Goal: Transaction & Acquisition: Purchase product/service

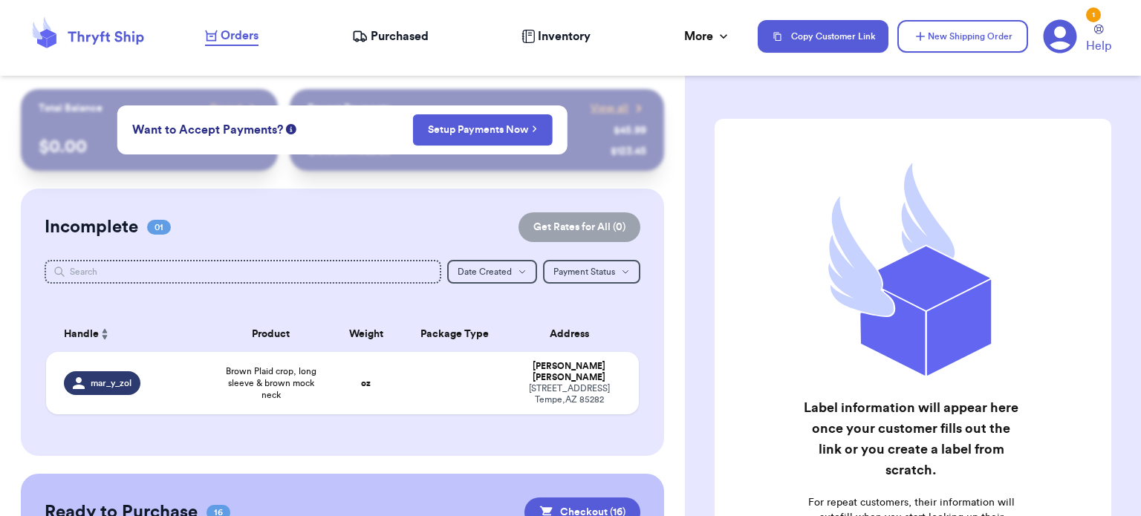
scroll to position [98, 0]
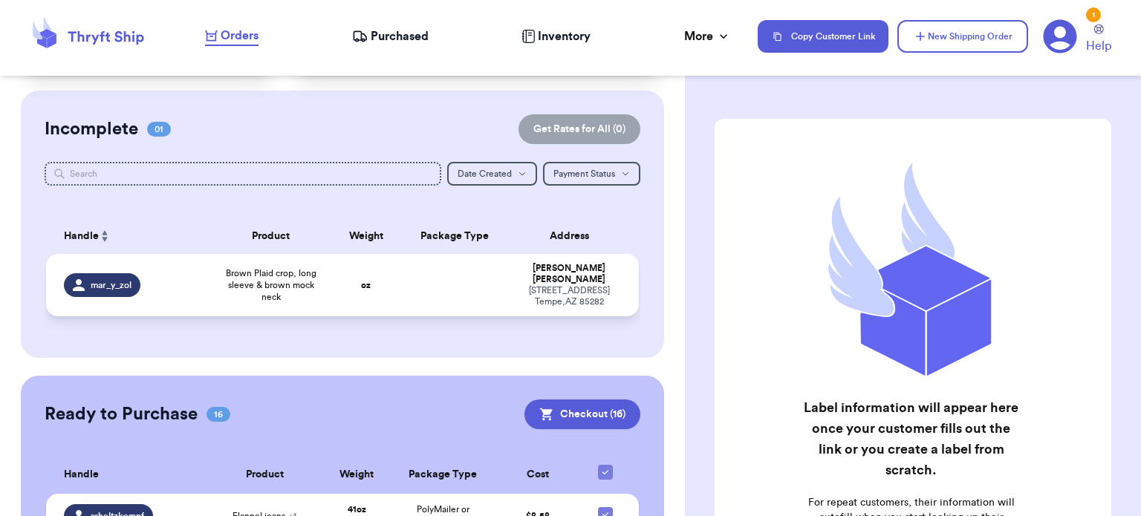
click at [376, 285] on td "oz" at bounding box center [365, 285] width 71 height 62
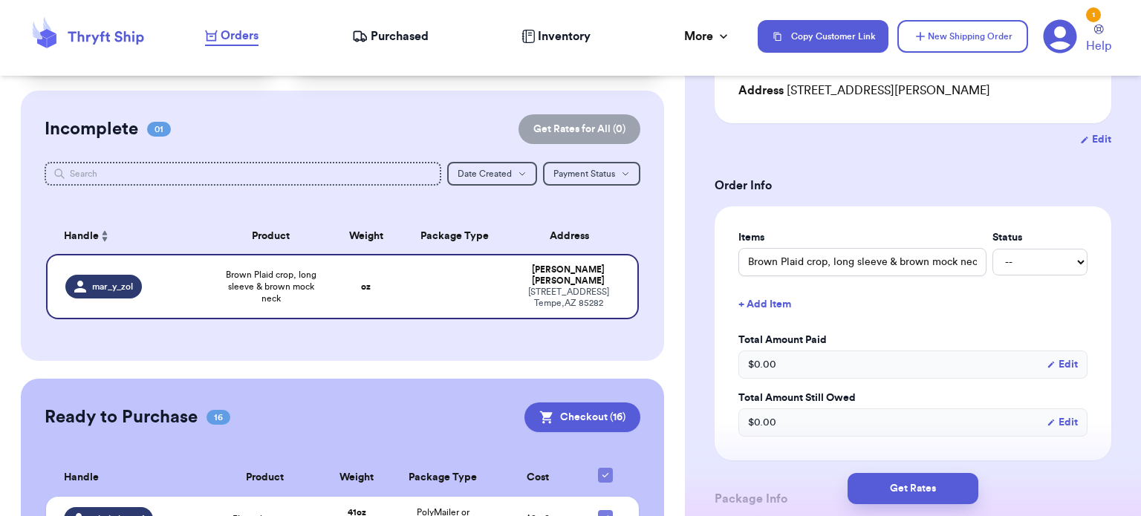
scroll to position [228, 0]
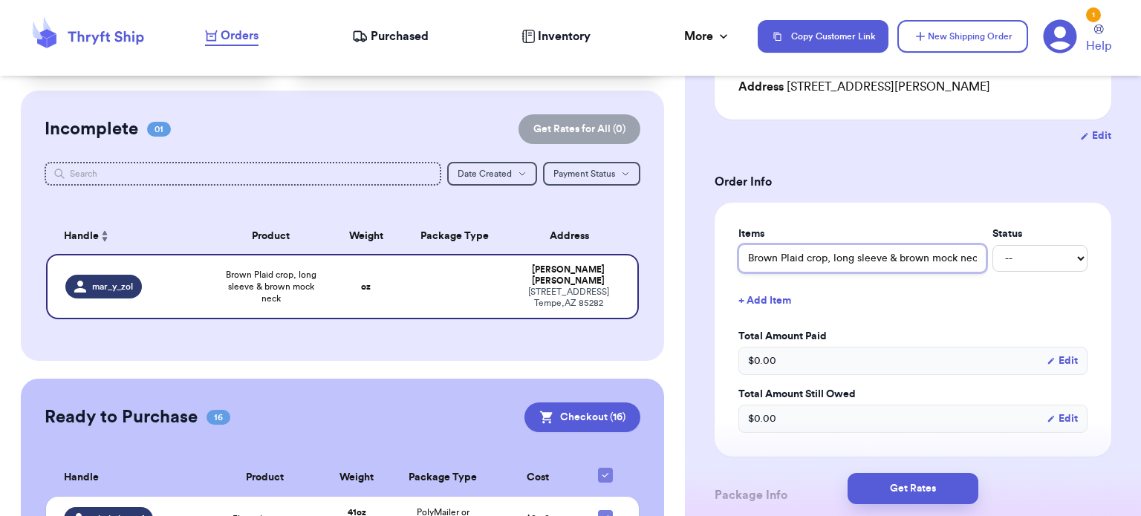
click at [902, 267] on input "Brown Plaid crop, long sleeve & brown mock neck" at bounding box center [862, 258] width 248 height 28
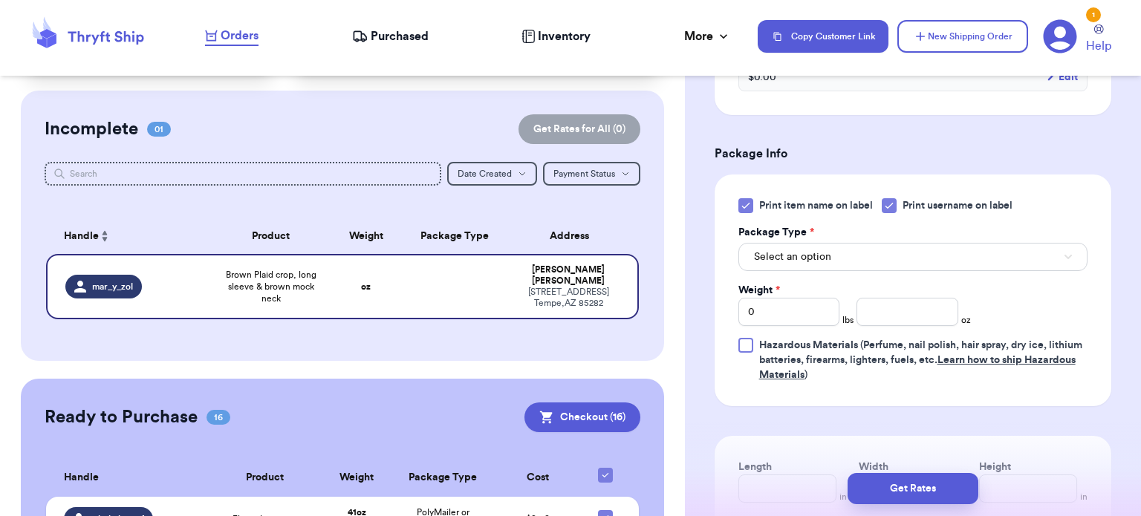
scroll to position [570, 0]
click at [742, 201] on icon at bounding box center [746, 205] width 12 height 12
click at [0, 0] on input "Print item name on label" at bounding box center [0, 0] width 0 height 0
click at [847, 252] on button "Select an option" at bounding box center [912, 256] width 349 height 28
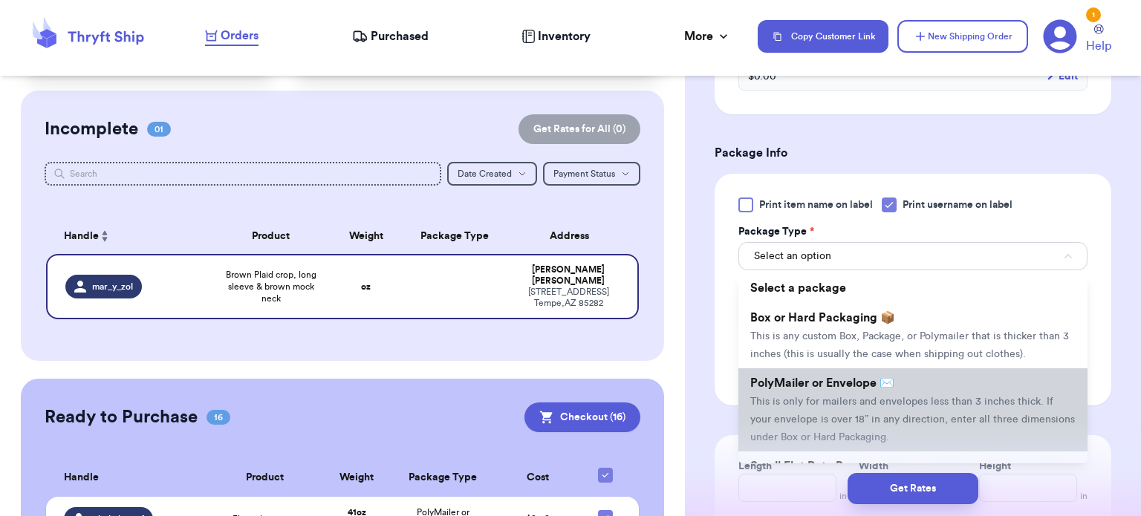
click at [878, 397] on span "This is only for mailers and envelopes less than 3 inches thick. If your envelo…" at bounding box center [912, 420] width 325 height 46
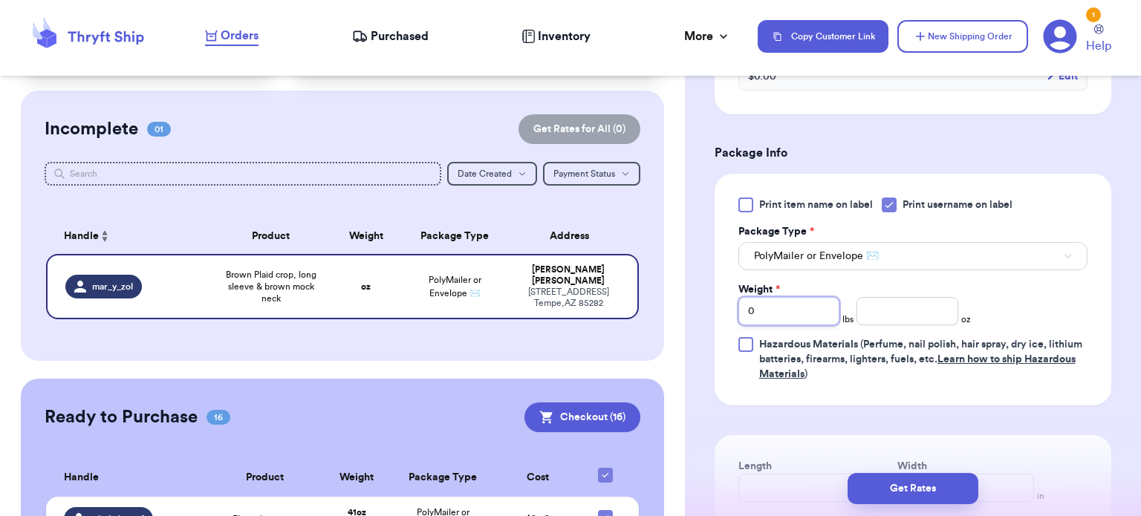
click at [792, 307] on input "0" at bounding box center [789, 311] width 102 height 28
type input "4"
click at [843, 313] on span "lbs" at bounding box center [847, 319] width 11 height 12
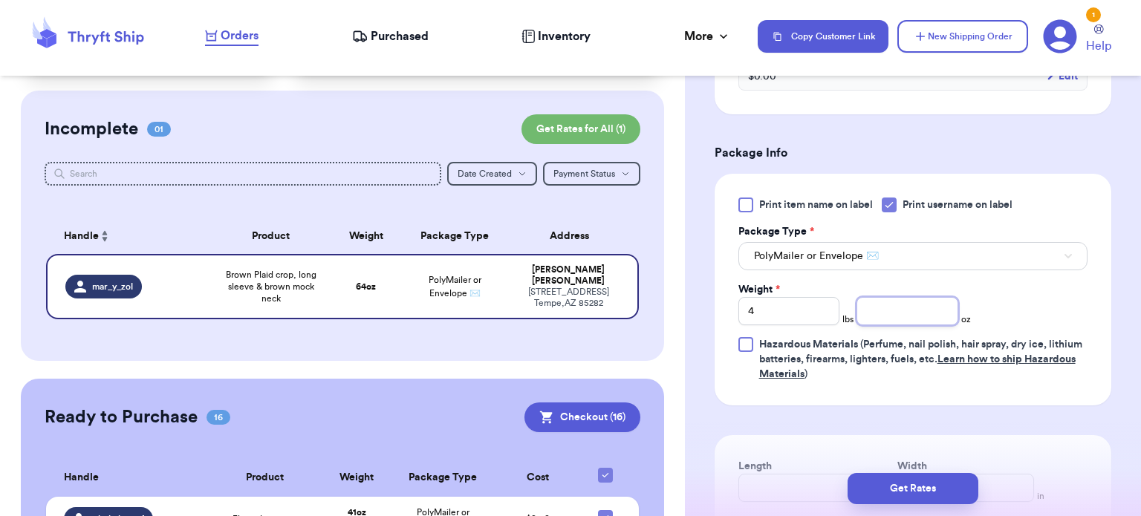
click at [883, 310] on input "number" at bounding box center [907, 311] width 102 height 28
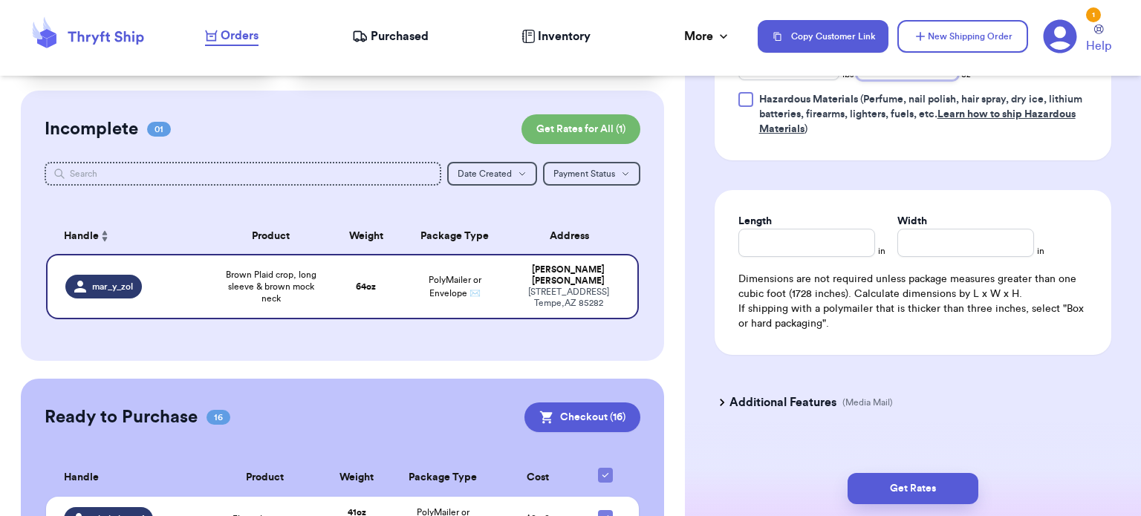
scroll to position [829, 0]
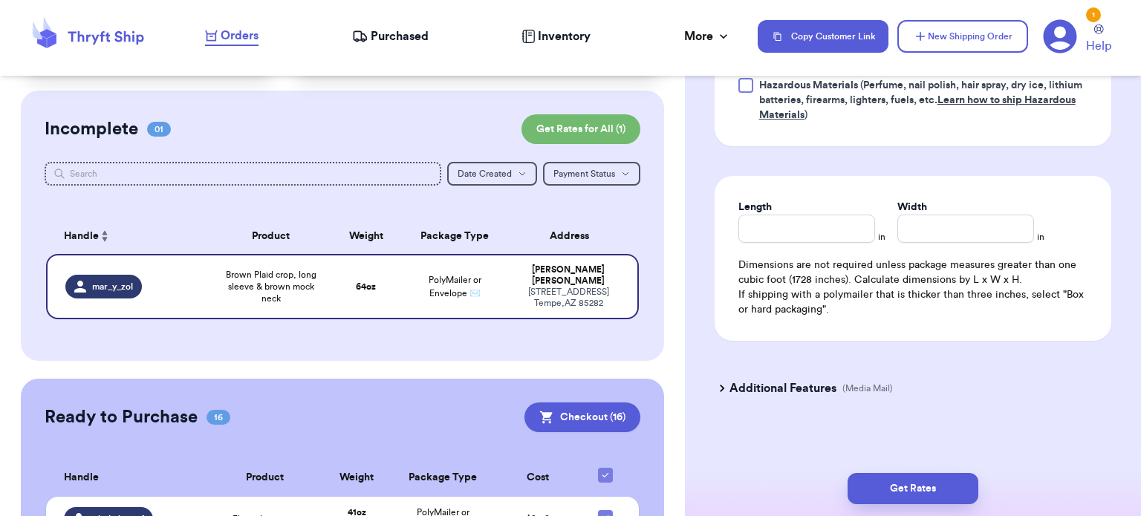
type input "7"
click at [772, 234] on input "Length" at bounding box center [806, 229] width 137 height 28
type input "16"
click at [919, 236] on input "Width *" at bounding box center [965, 229] width 137 height 28
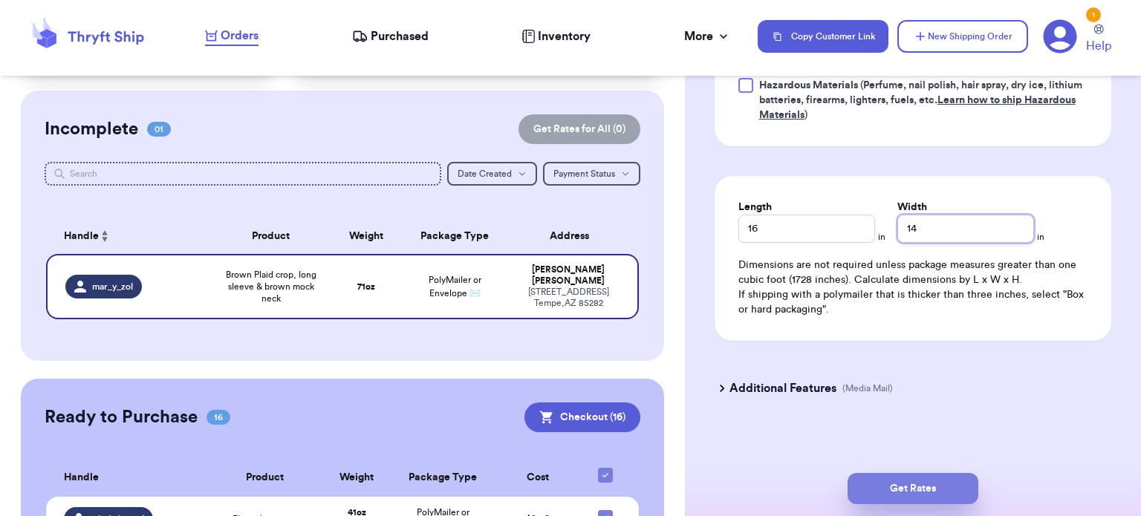
type input "14"
click at [922, 476] on button "Get Rates" at bounding box center [912, 488] width 131 height 31
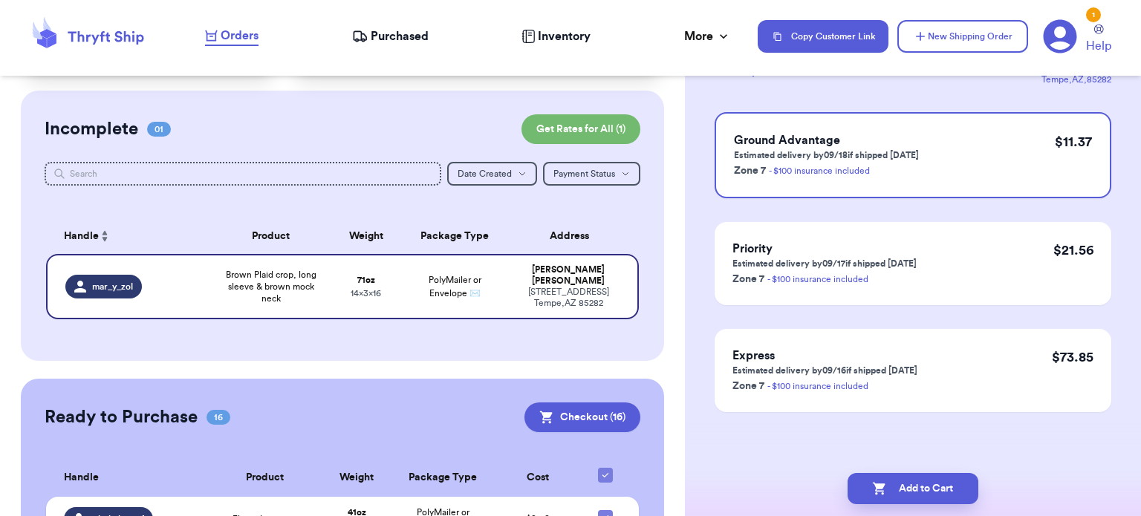
scroll to position [0, 0]
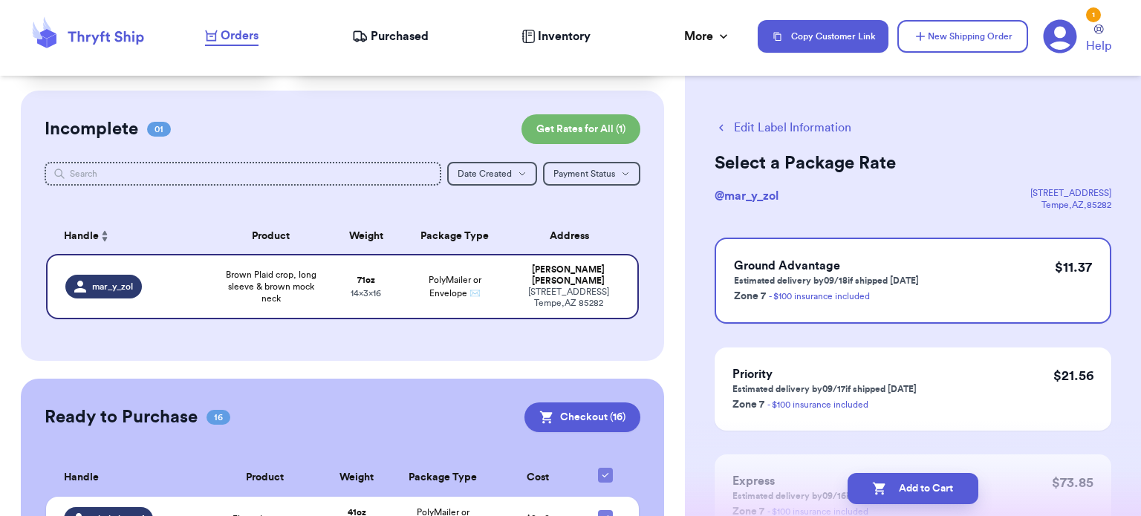
click at [922, 476] on button "Add to Cart" at bounding box center [912, 488] width 131 height 31
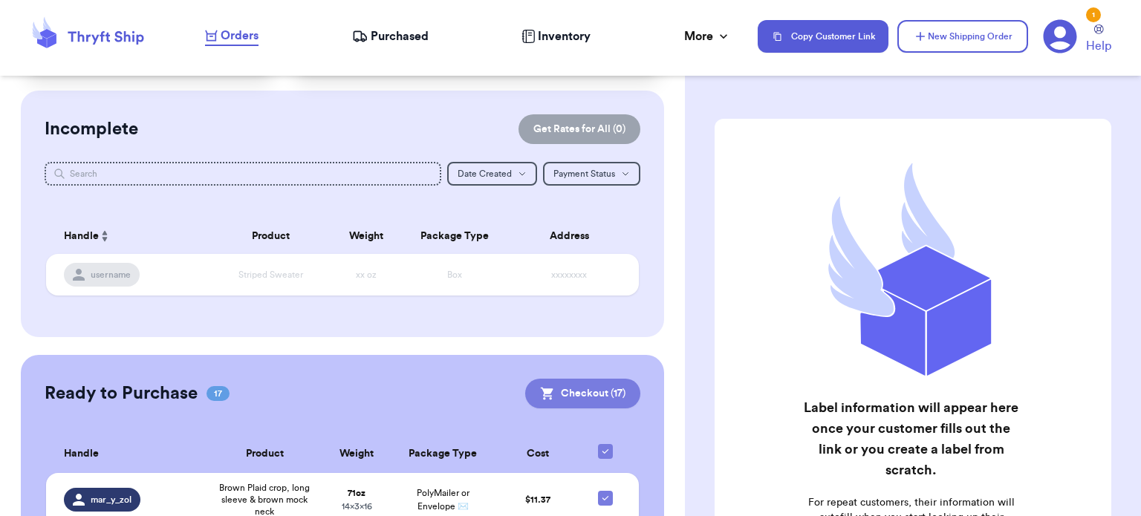
click at [592, 397] on button "Checkout ( 17 )" at bounding box center [582, 394] width 115 height 30
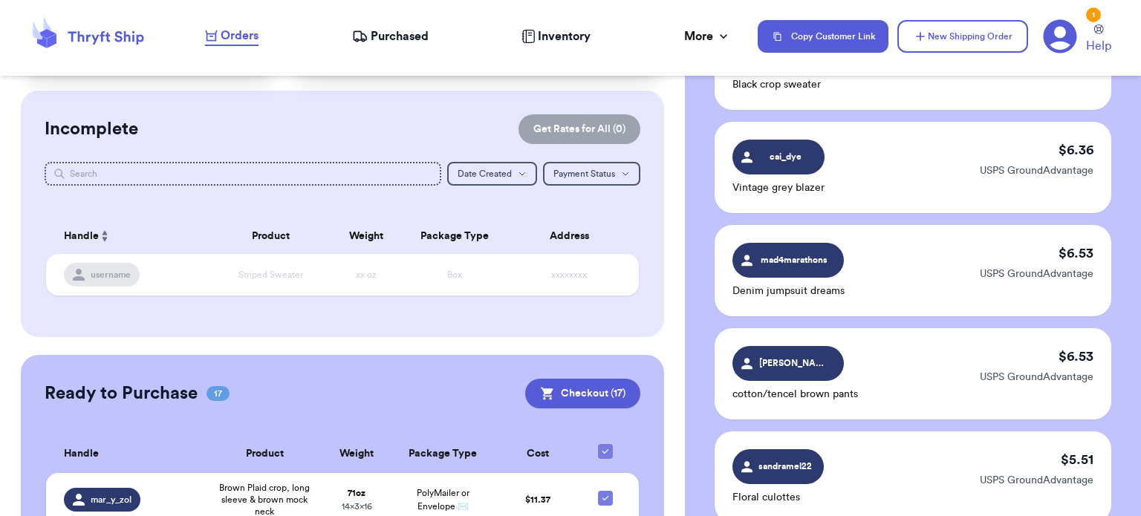
scroll to position [1814, 0]
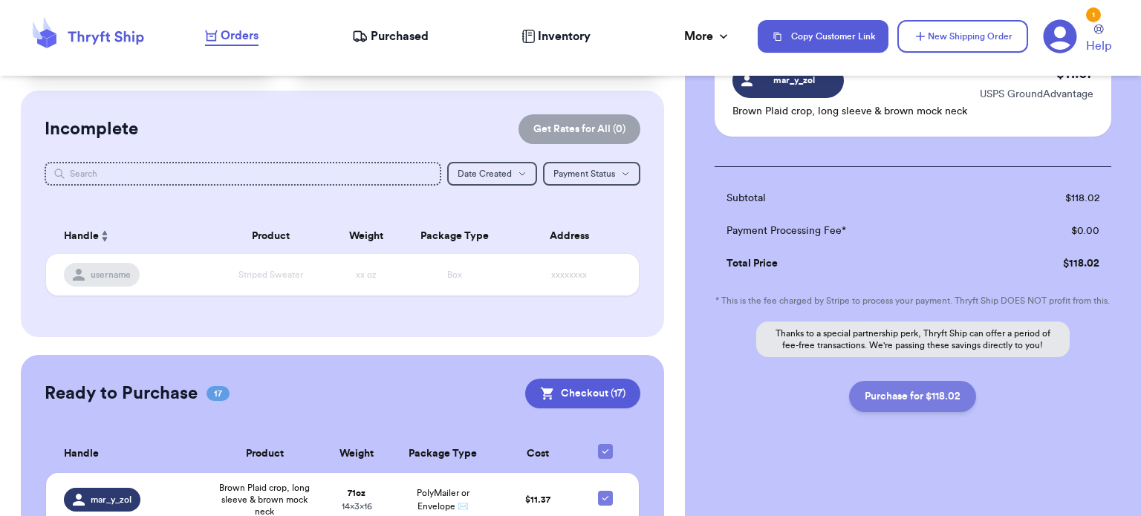
click at [936, 391] on button "Purchase for $118.02" at bounding box center [912, 396] width 127 height 31
checkbox input "false"
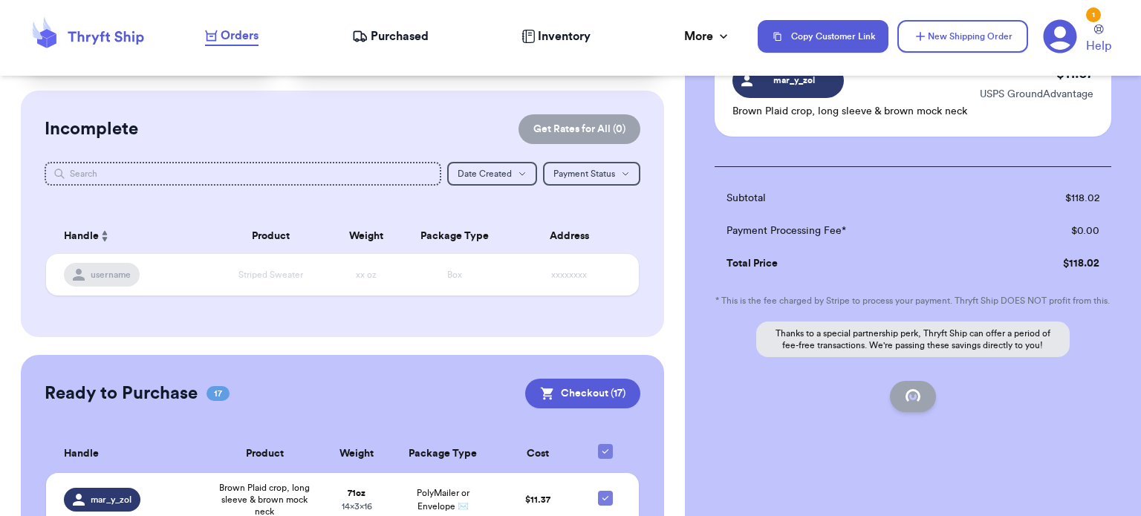
checkbox input "false"
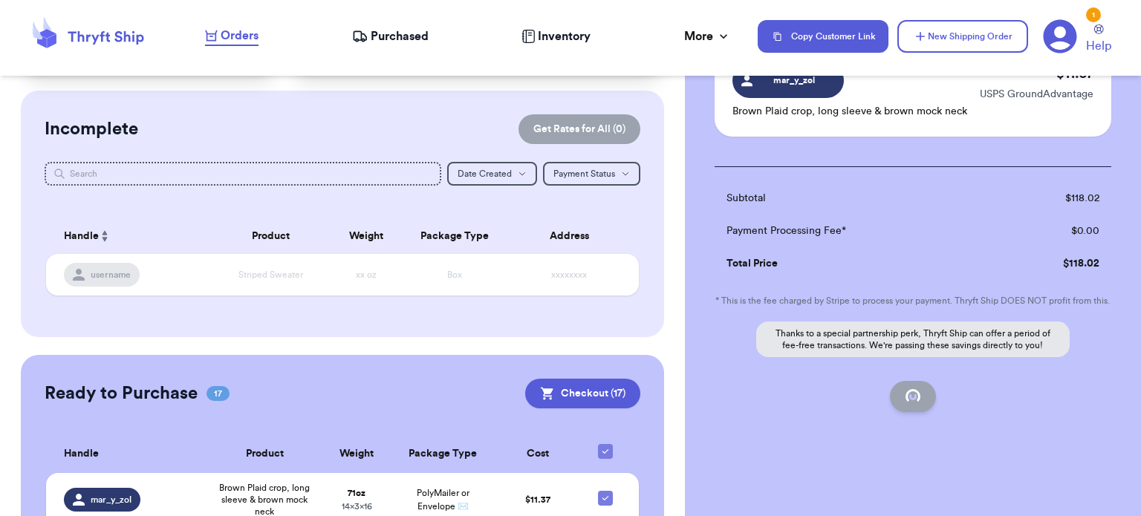
checkbox input "false"
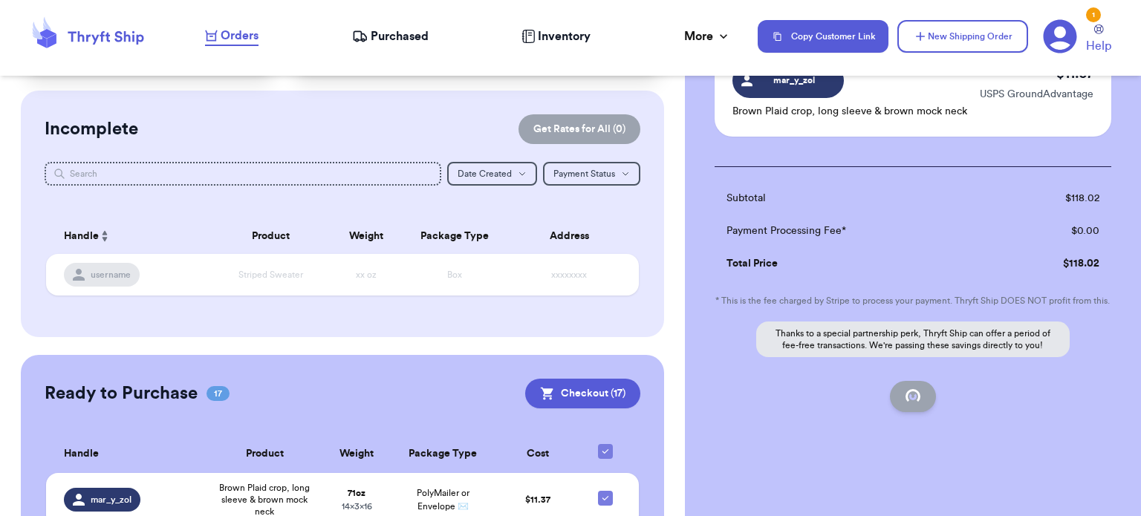
checkbox input "false"
checkbox input "true"
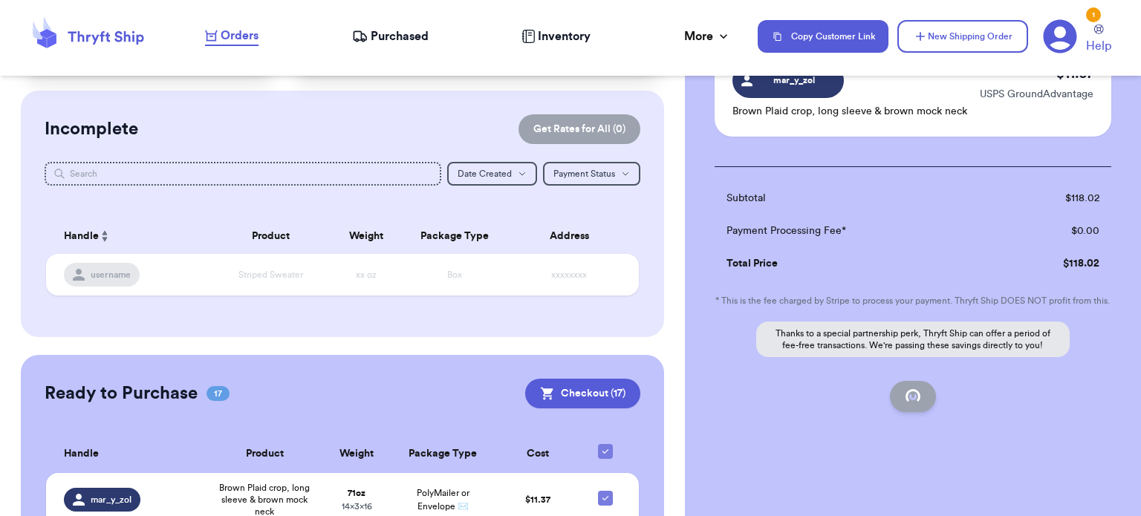
scroll to position [222, 0]
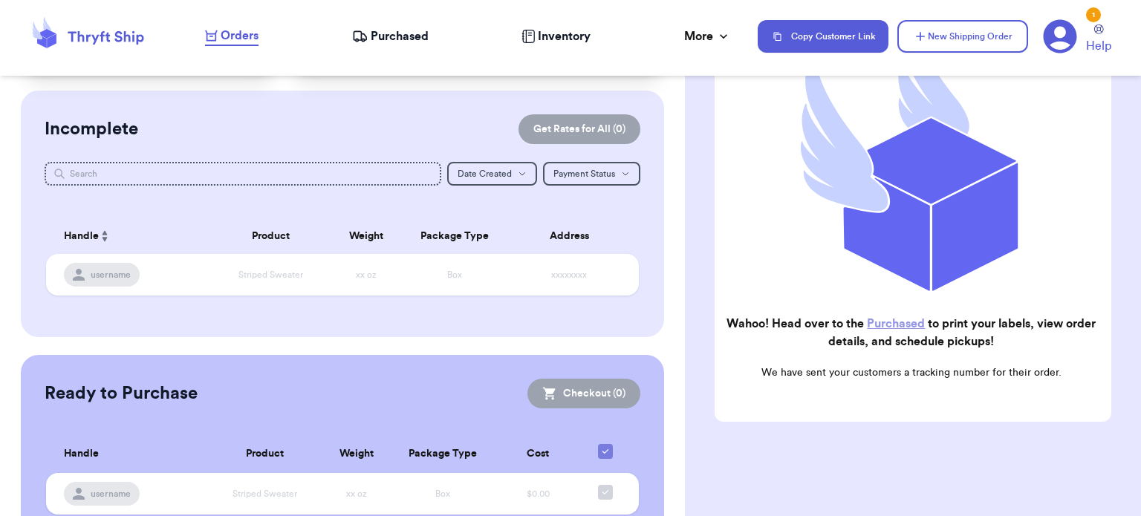
click at [374, 34] on span "Purchased" at bounding box center [400, 36] width 58 height 18
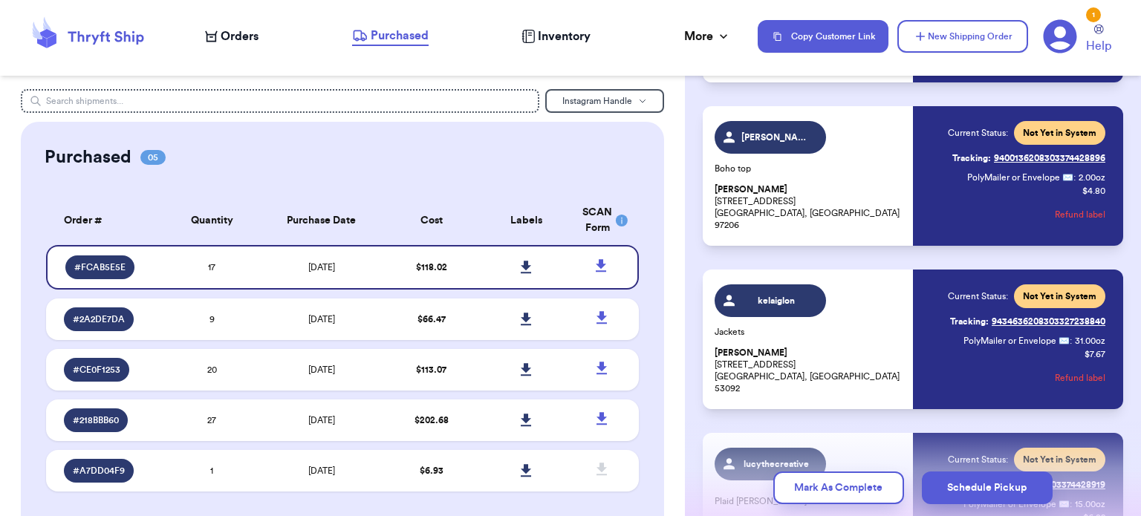
scroll to position [2543, 0]
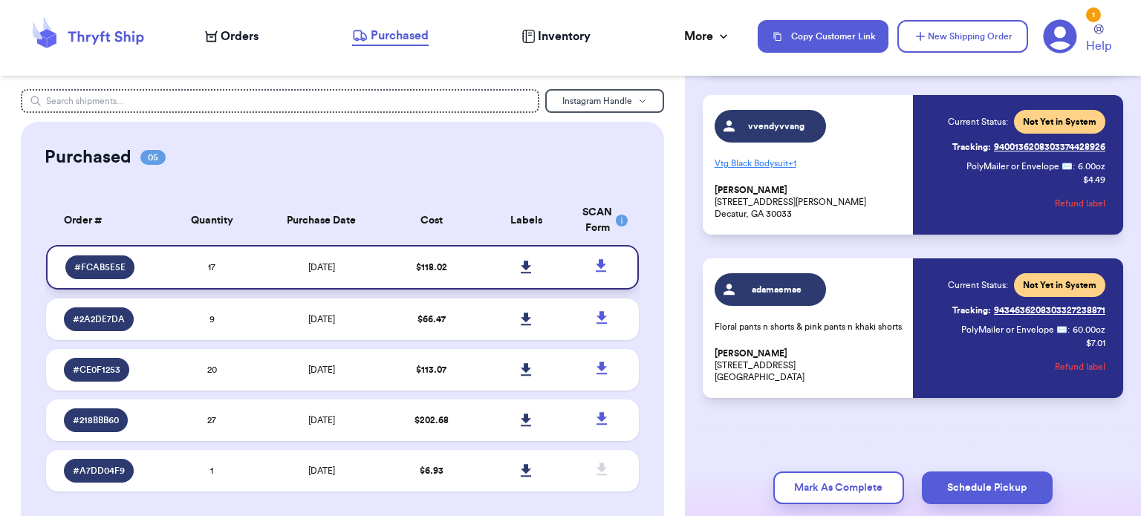
click at [521, 264] on icon at bounding box center [526, 267] width 11 height 13
